Goal: Book appointment/travel/reservation

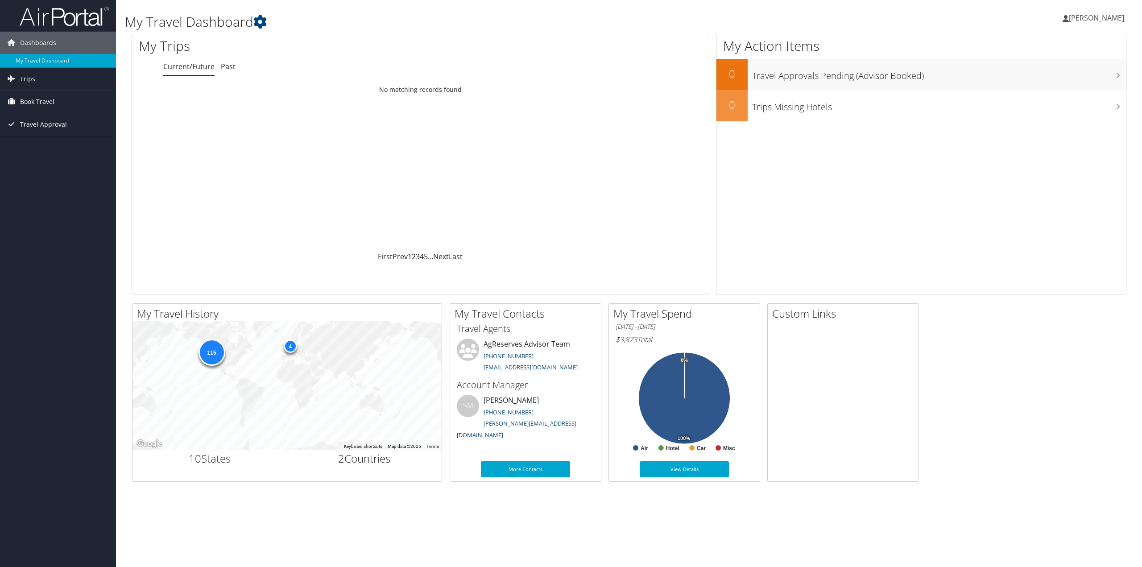
click at [35, 99] on span "Book Travel" at bounding box center [37, 102] width 34 height 22
click at [35, 145] on link "Book/Manage Online Trips" at bounding box center [58, 146] width 116 height 13
